Goal: Information Seeking & Learning: Learn about a topic

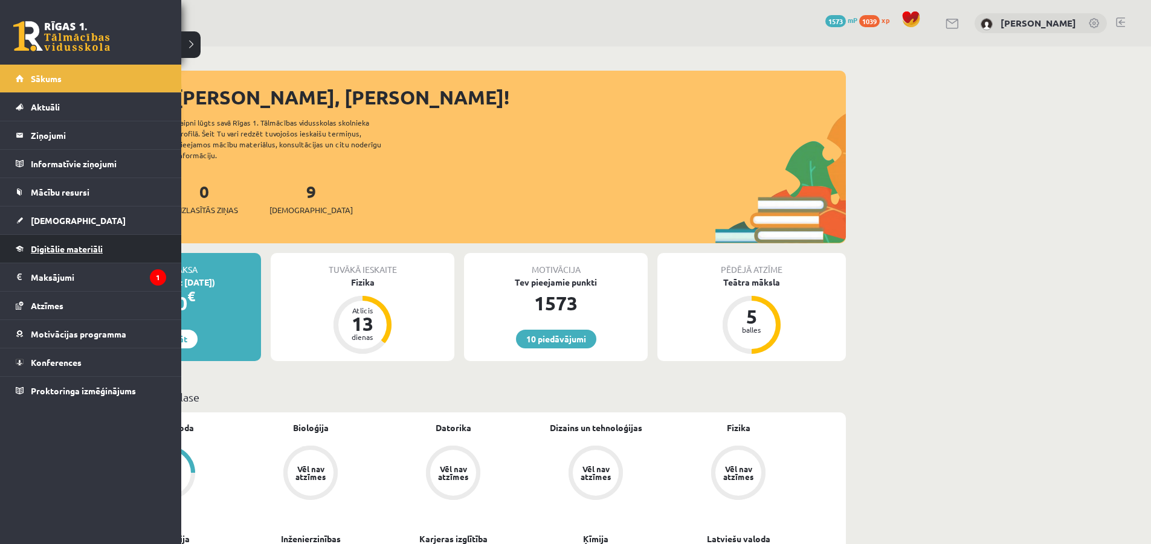
click at [19, 246] on link "Digitālie materiāli" at bounding box center [91, 249] width 150 height 28
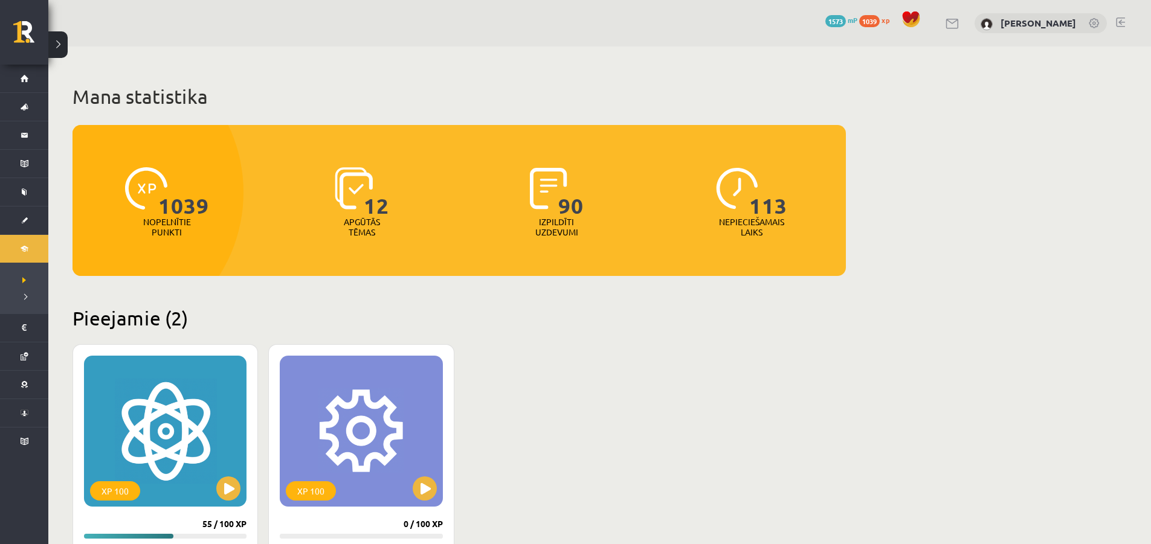
click at [472, 457] on div "XP 100 55 / 100 XP Fizikas 8. klases 1. ieskaites mācību materiāls 14 uzd. 8 h …" at bounding box center [458, 530] width 773 height 373
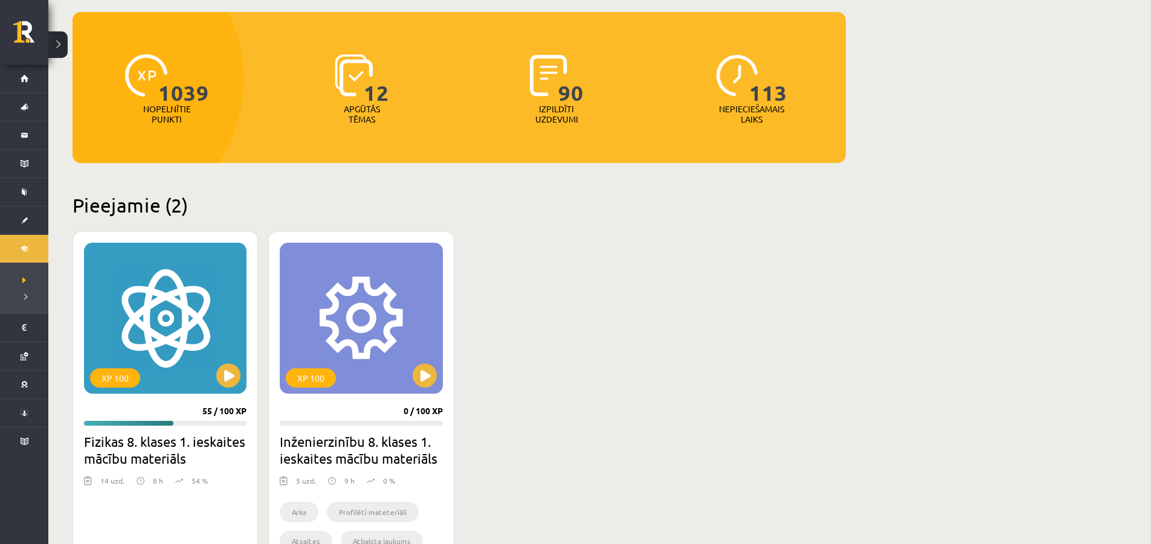
scroll to position [121, 0]
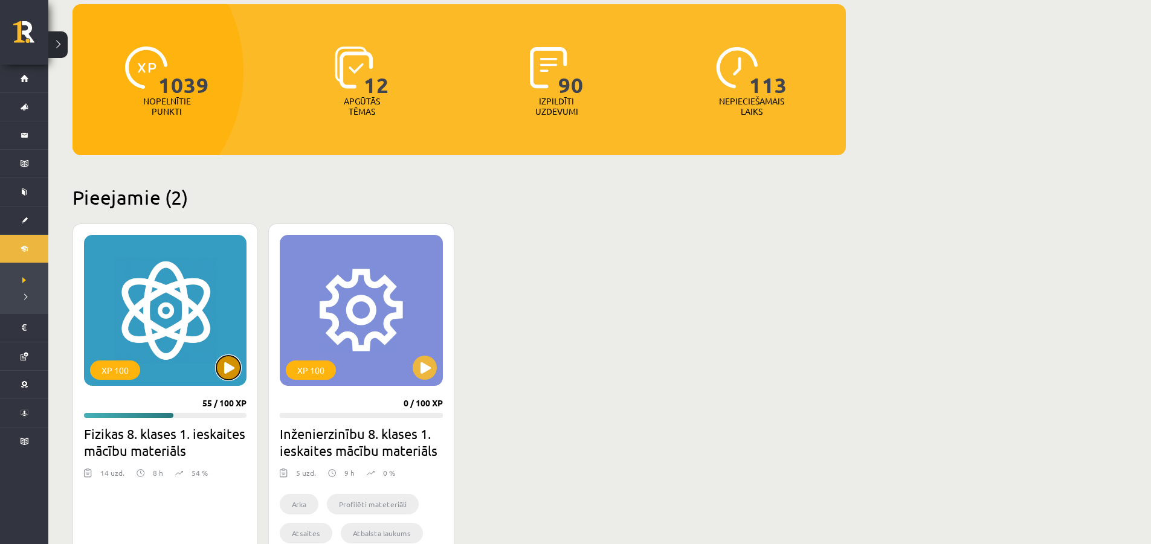
click at [219, 372] on button at bounding box center [228, 368] width 24 height 24
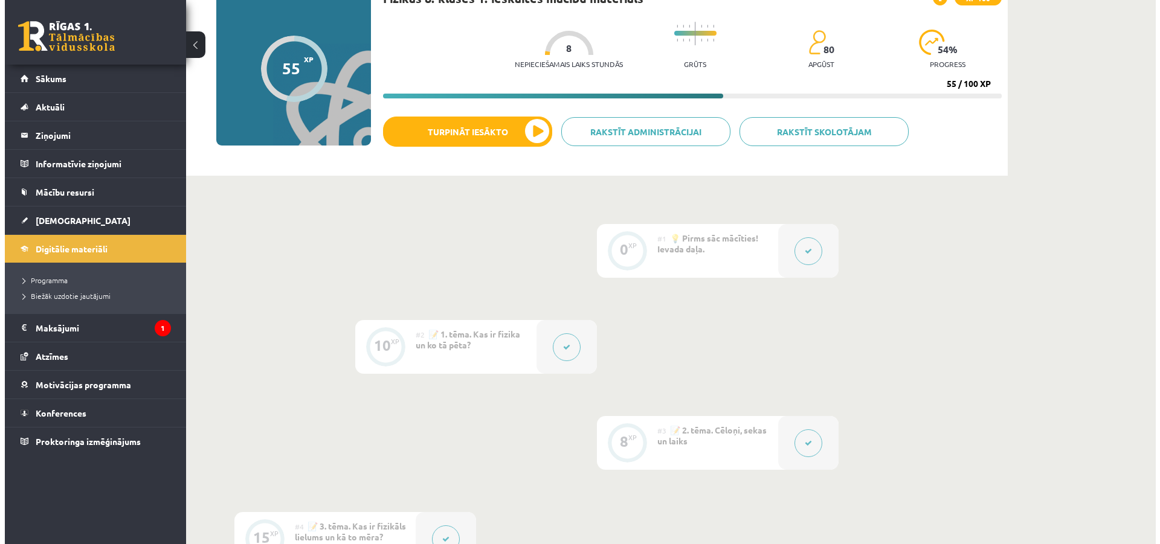
scroll to position [121, 0]
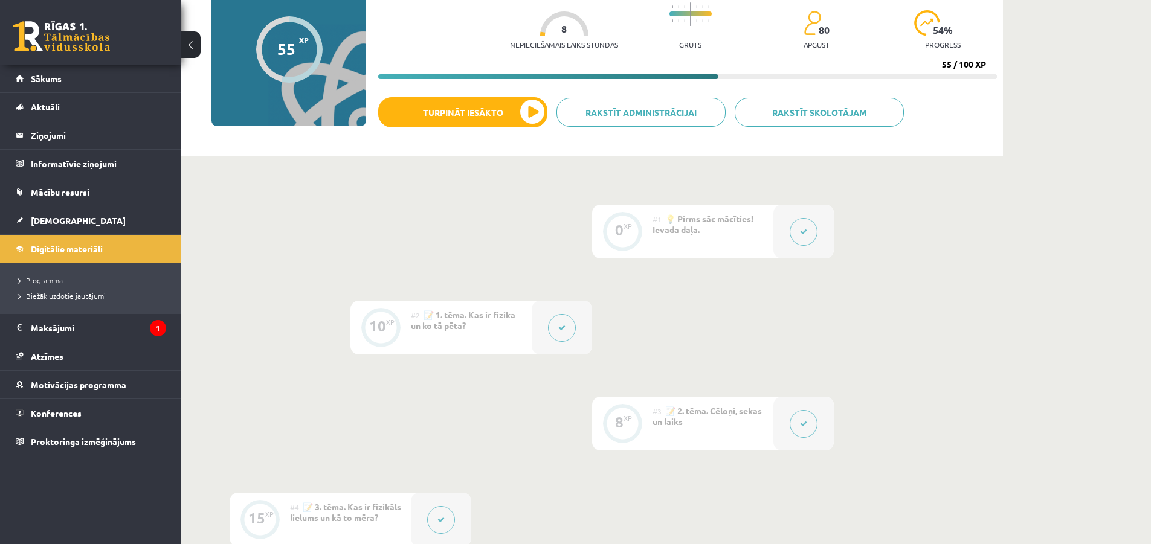
click at [796, 421] on button at bounding box center [803, 424] width 28 height 28
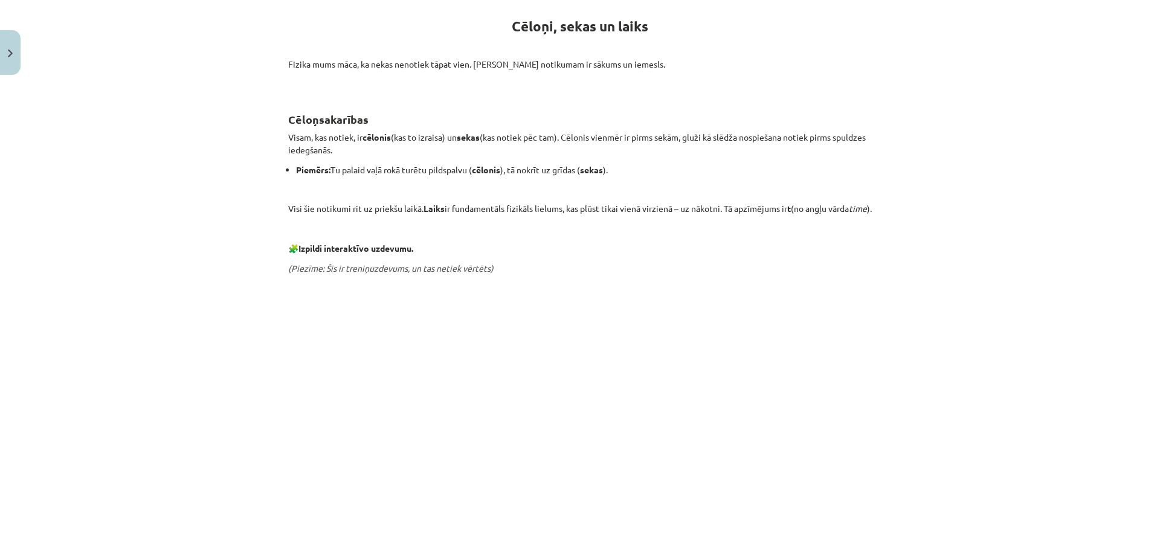
scroll to position [242, 0]
